Goal: Check status: Check status

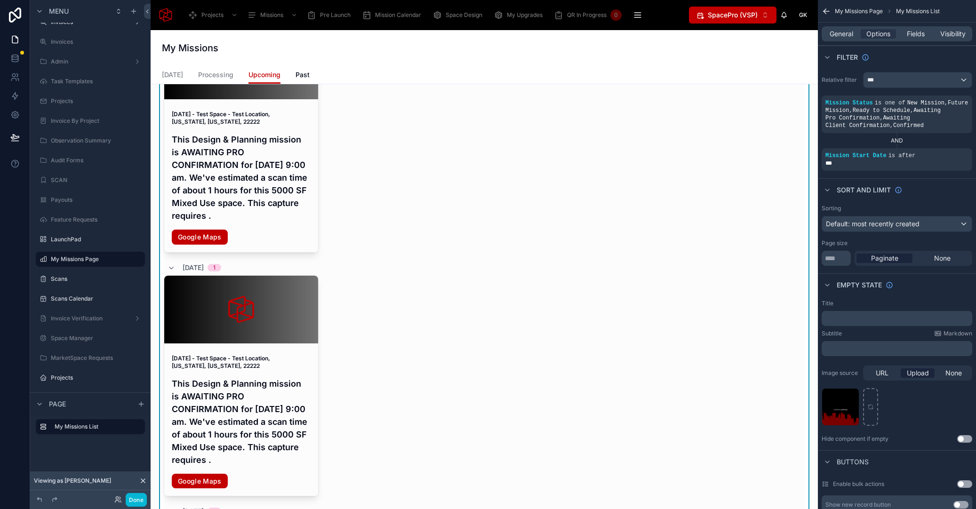
scroll to position [316, 0]
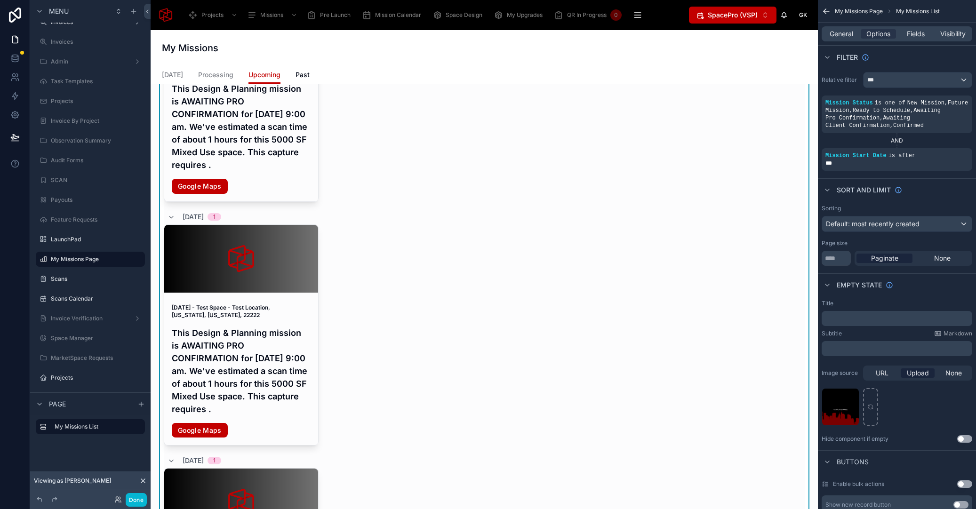
click at [456, 129] on div "[DATE] - Test Space - Test Location, [US_STATE], [US_STATE], 22222 This Design …" at bounding box center [484, 91] width 641 height 222
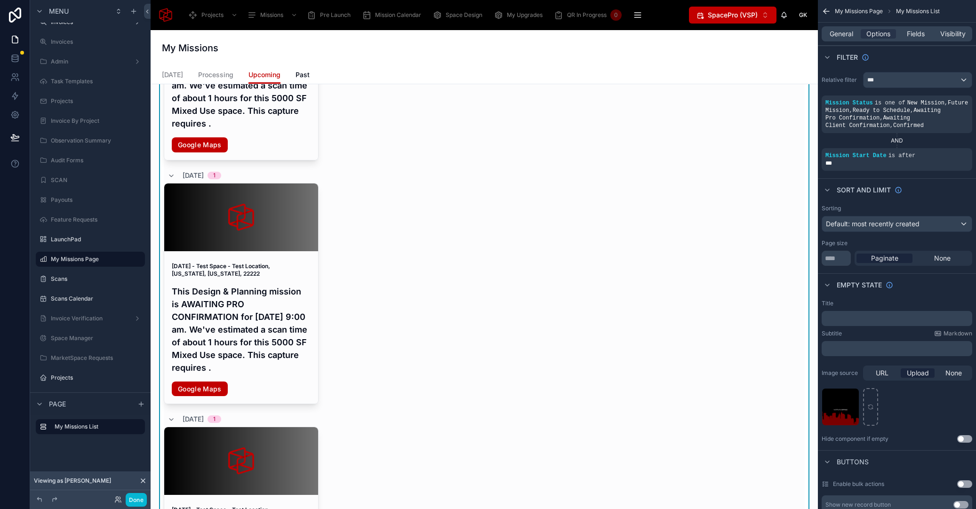
scroll to position [0, 0]
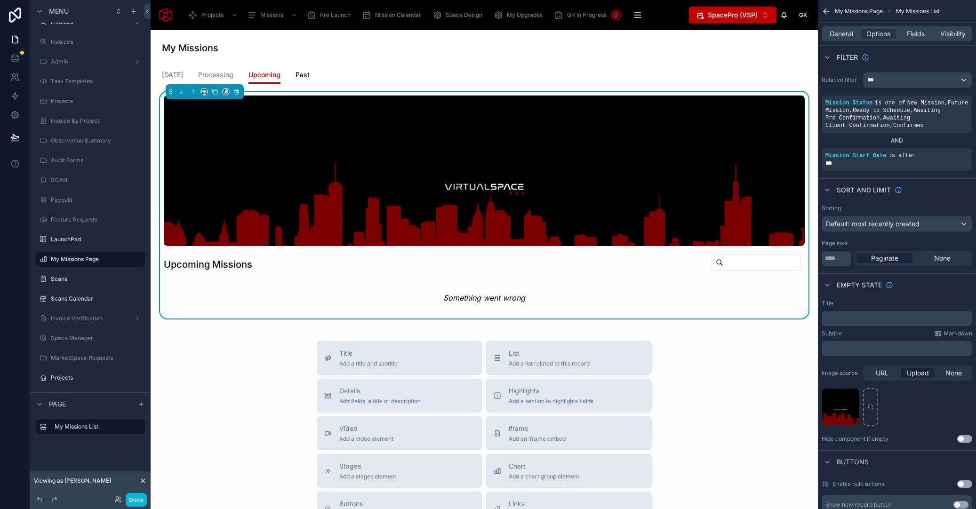
click at [145, 482] on icon at bounding box center [143, 481] width 8 height 8
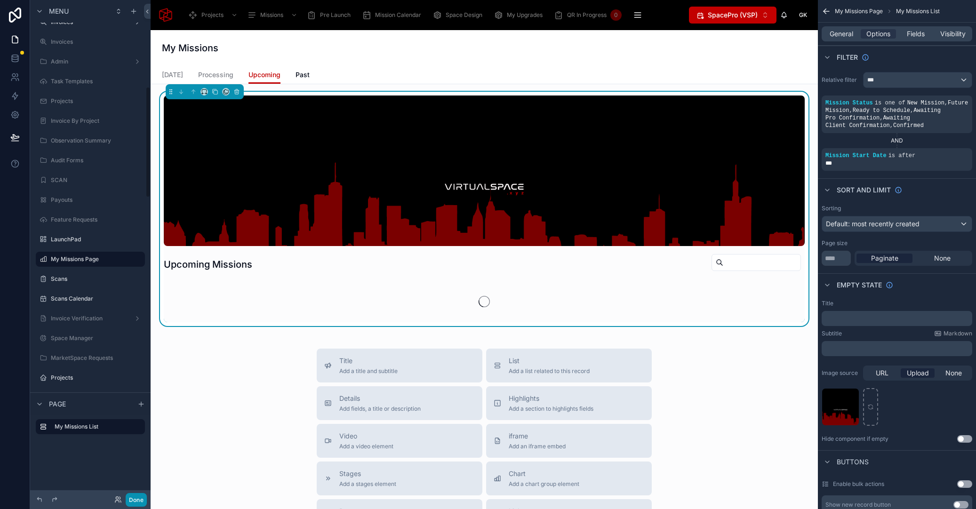
click at [138, 500] on button "Done" at bounding box center [136, 500] width 21 height 14
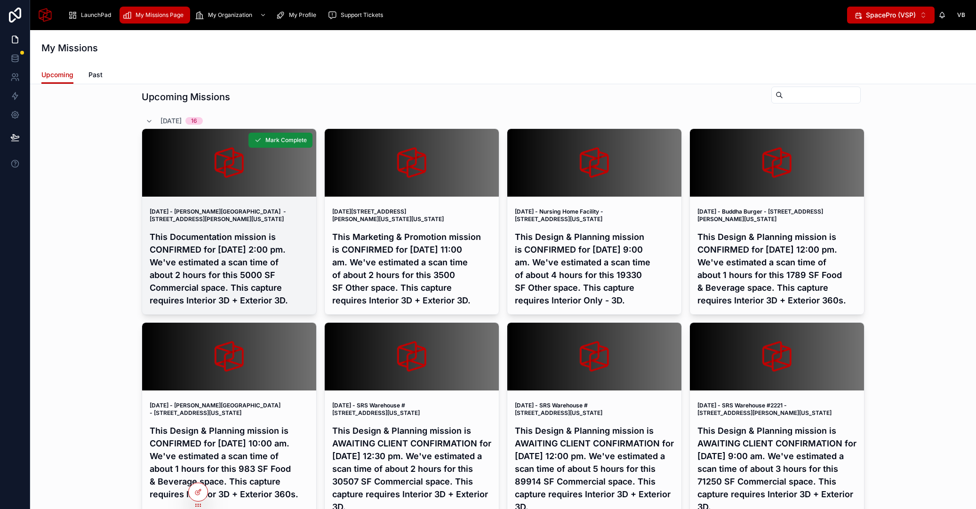
scroll to position [235, 0]
